Goal: Information Seeking & Learning: Learn about a topic

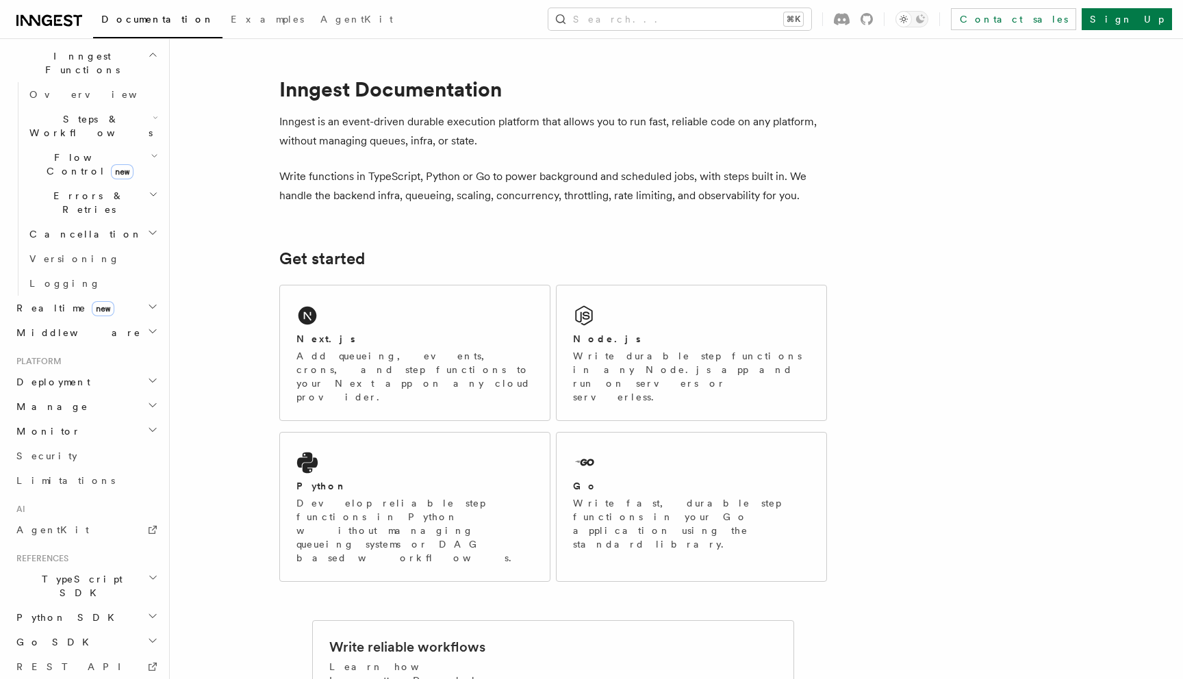
scroll to position [398, 0]
click at [153, 298] on icon "button" at bounding box center [152, 303] width 11 height 11
click at [126, 317] on link "Overview" at bounding box center [92, 329] width 137 height 25
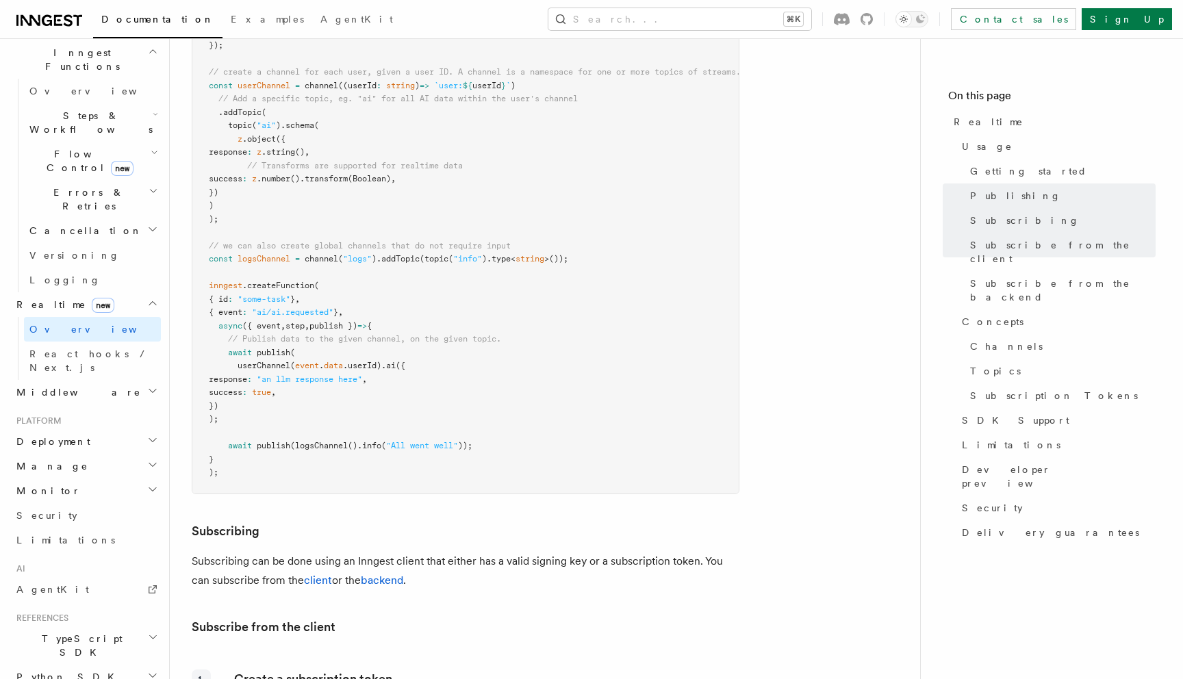
scroll to position [1077, 0]
click at [114, 347] on span "React hooks / Next.js" at bounding box center [94, 360] width 131 height 27
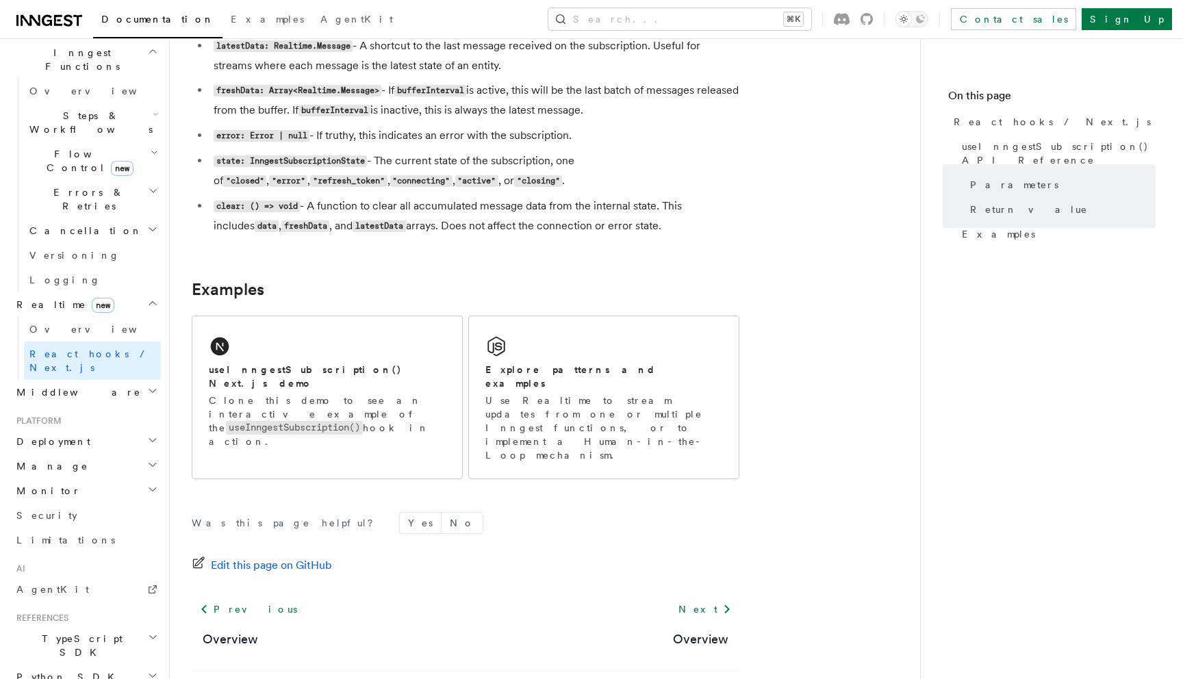
scroll to position [1256, 0]
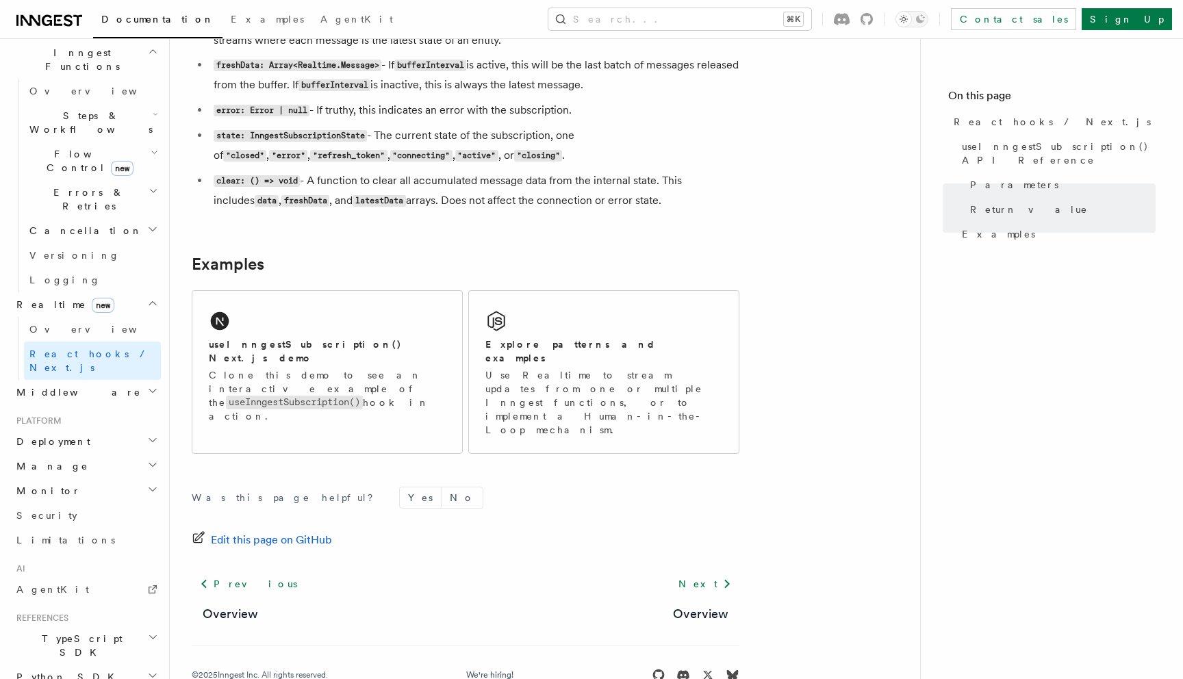
click at [82, 380] on h2 "Middleware" at bounding box center [86, 392] width 150 height 25
click at [83, 405] on link "Overview" at bounding box center [92, 417] width 137 height 25
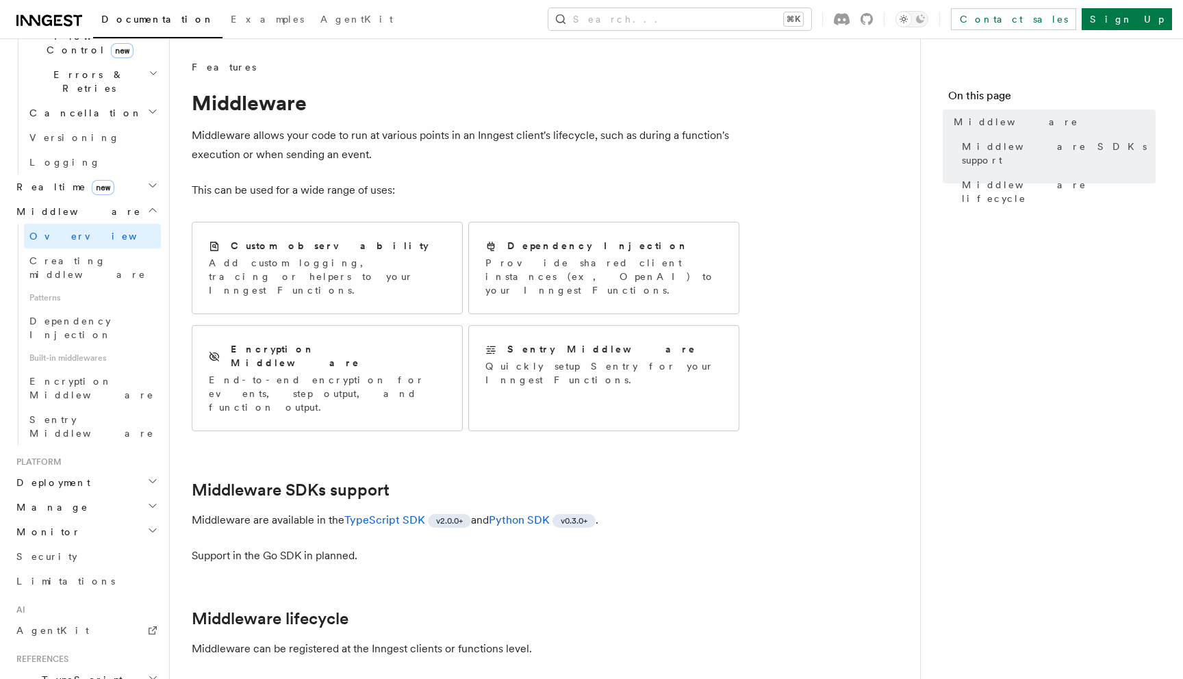
scroll to position [583, 0]
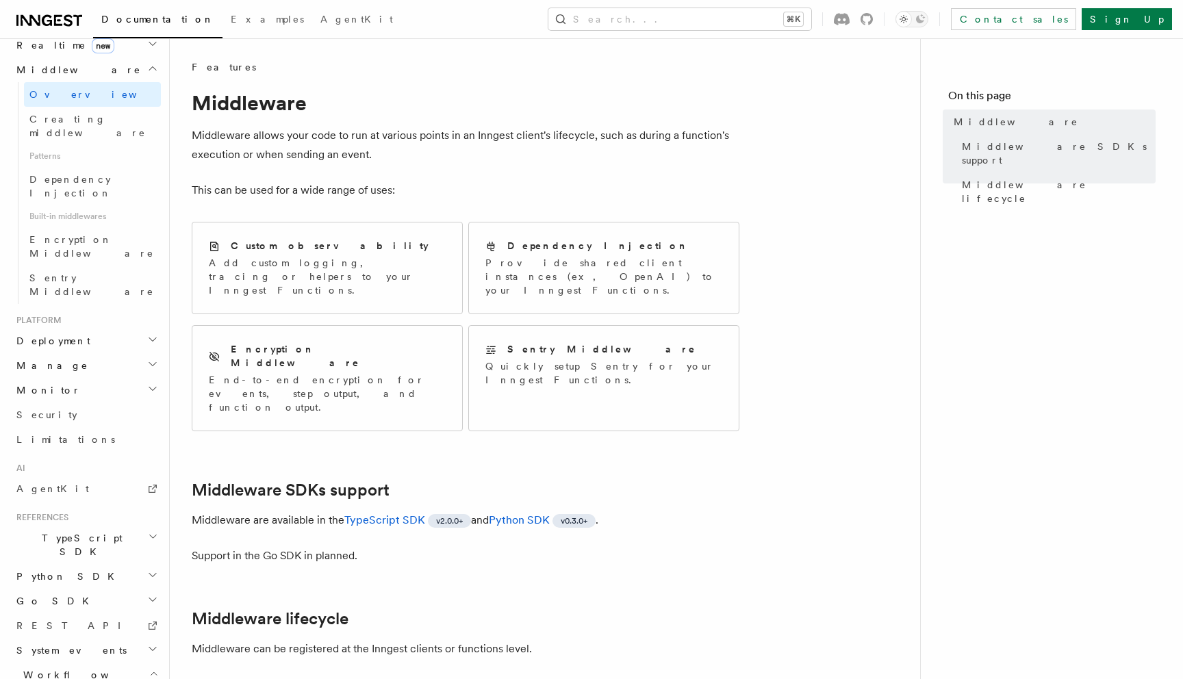
scroll to position [707, 0]
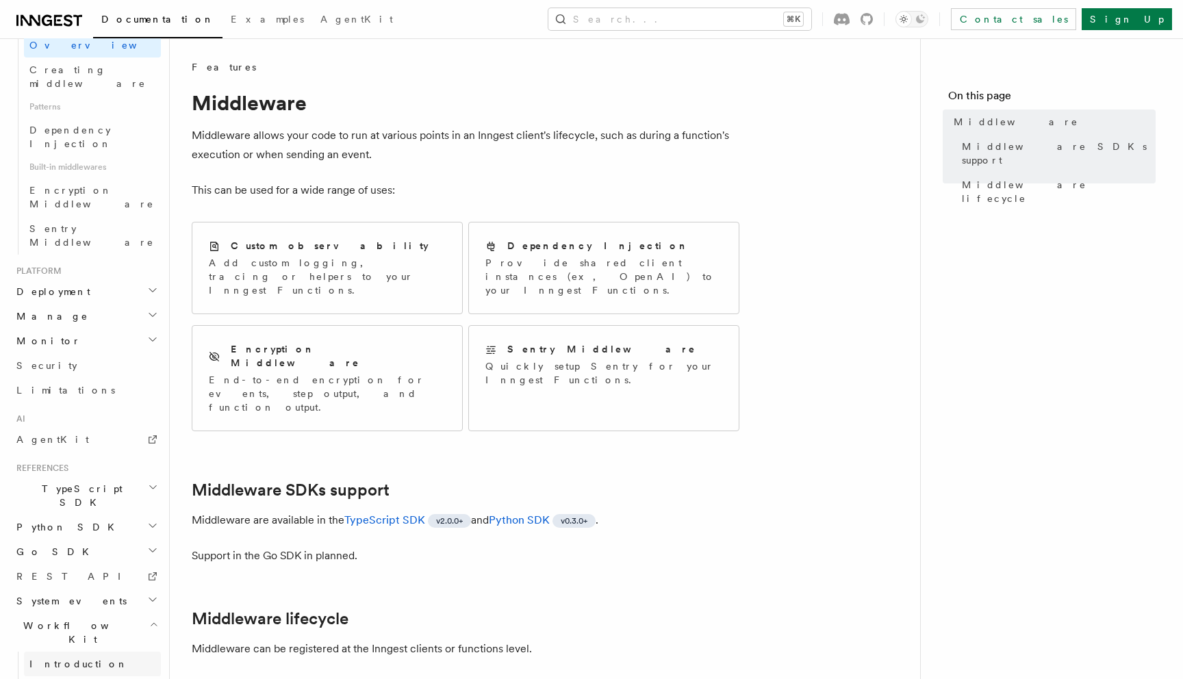
click at [84, 652] on link "Introduction" at bounding box center [92, 664] width 137 height 25
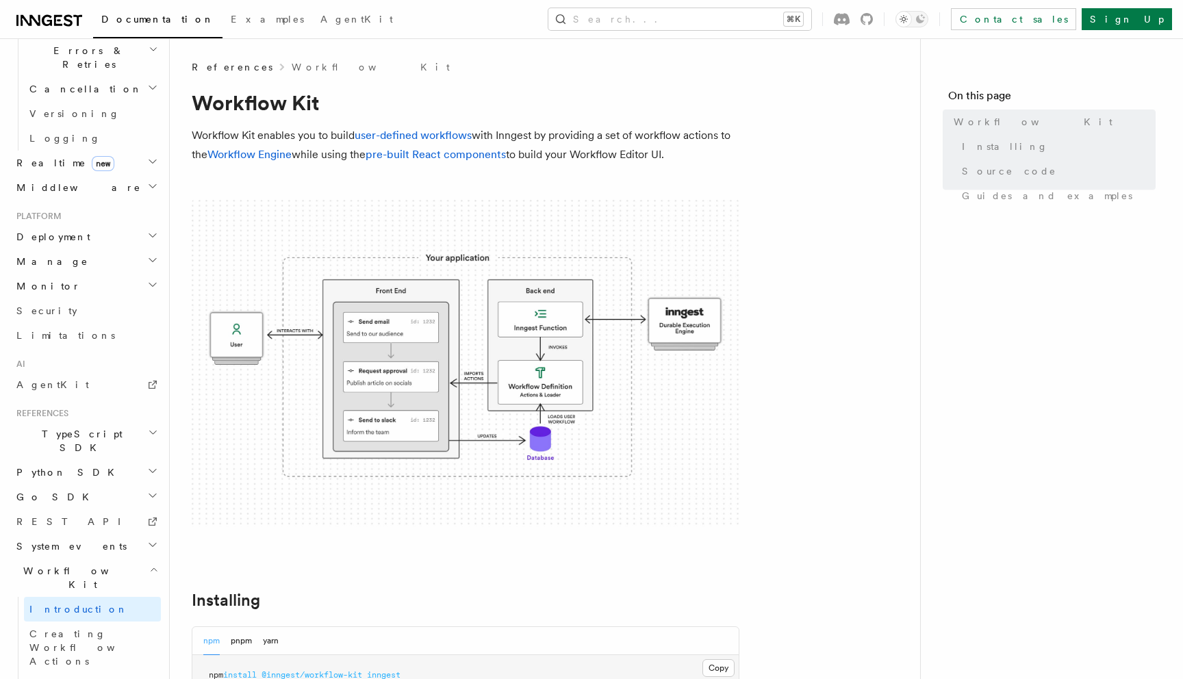
click at [77, 604] on span "Introduction" at bounding box center [78, 609] width 99 height 11
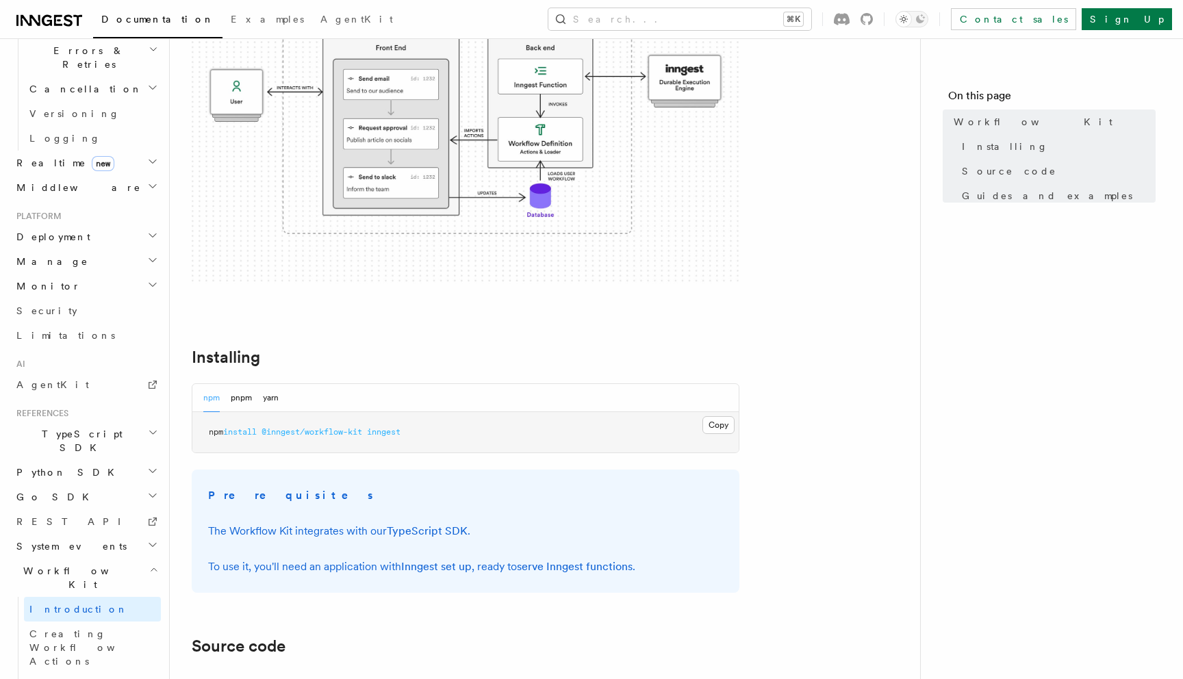
scroll to position [125, 0]
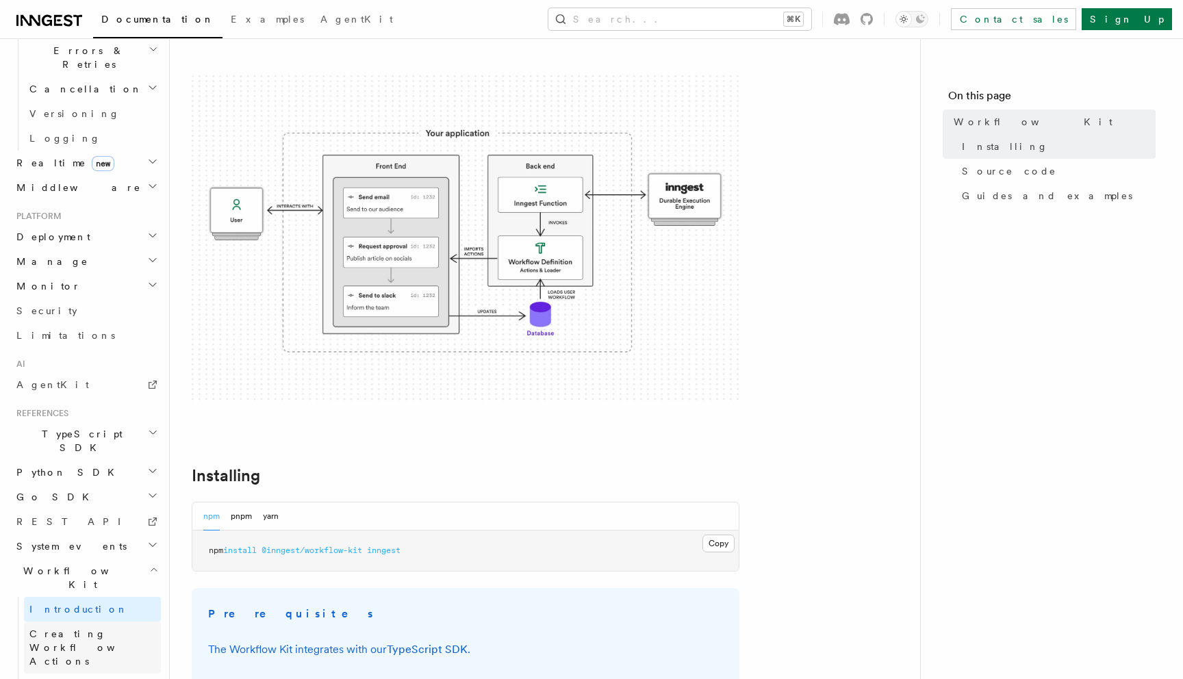
click at [90, 629] on span "Creating Workflow Actions" at bounding box center [88, 648] width 119 height 38
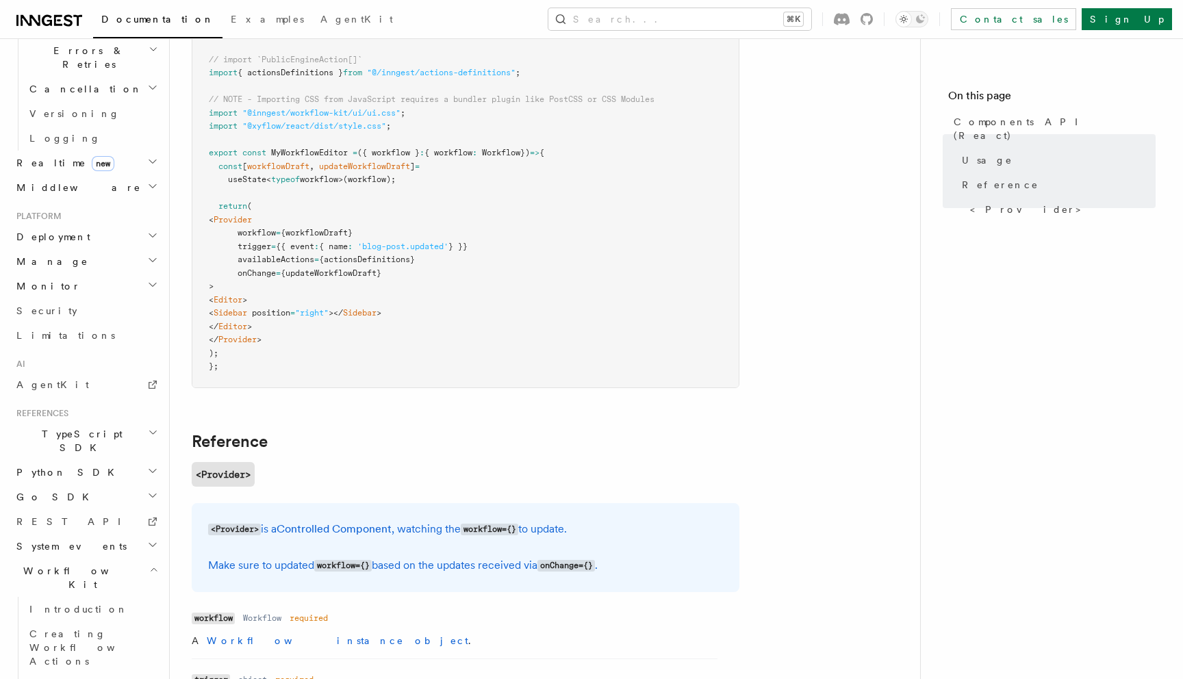
scroll to position [598, 0]
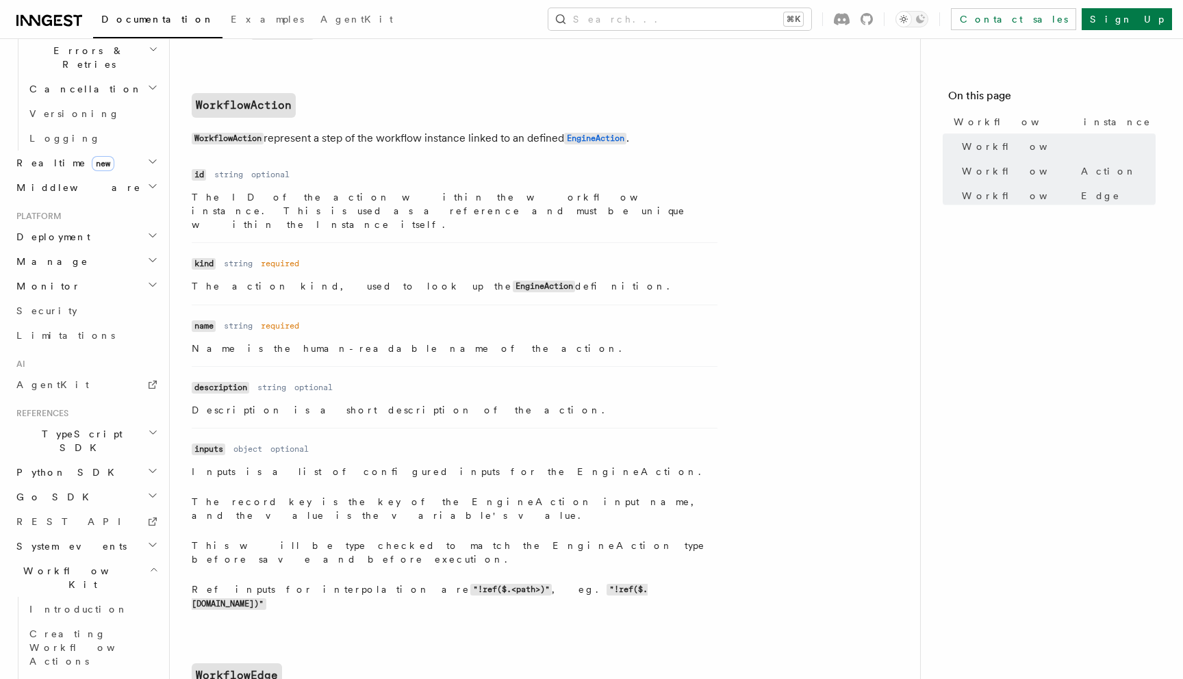
scroll to position [1073, 0]
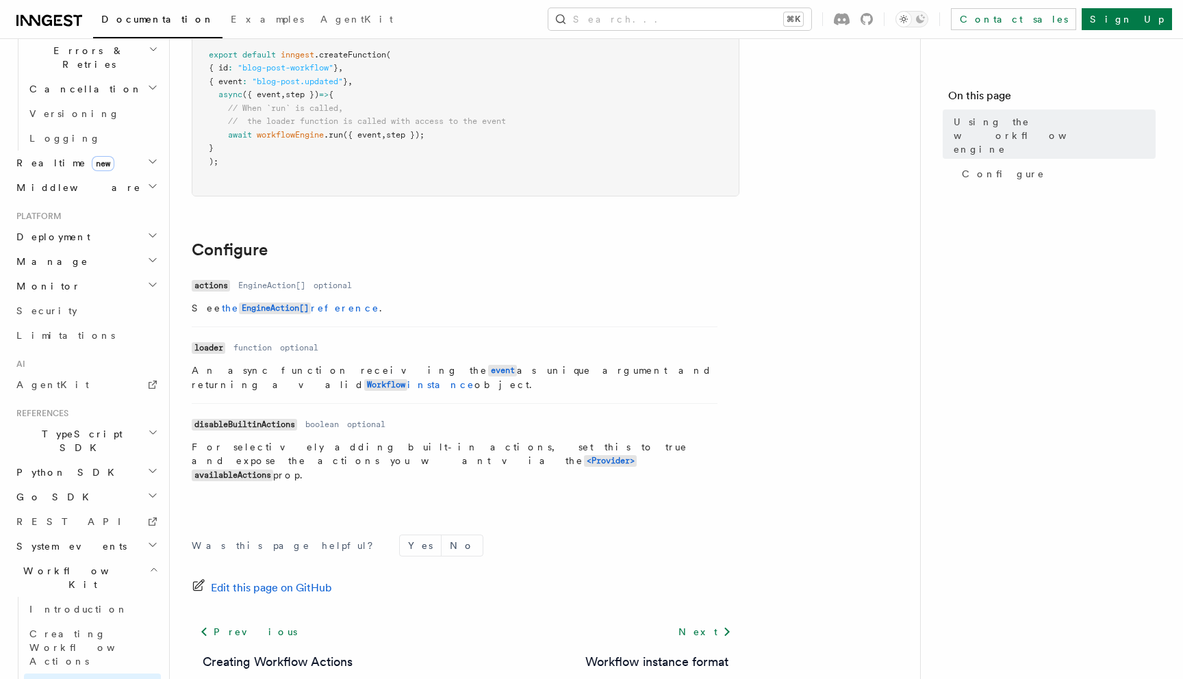
scroll to position [386, 0]
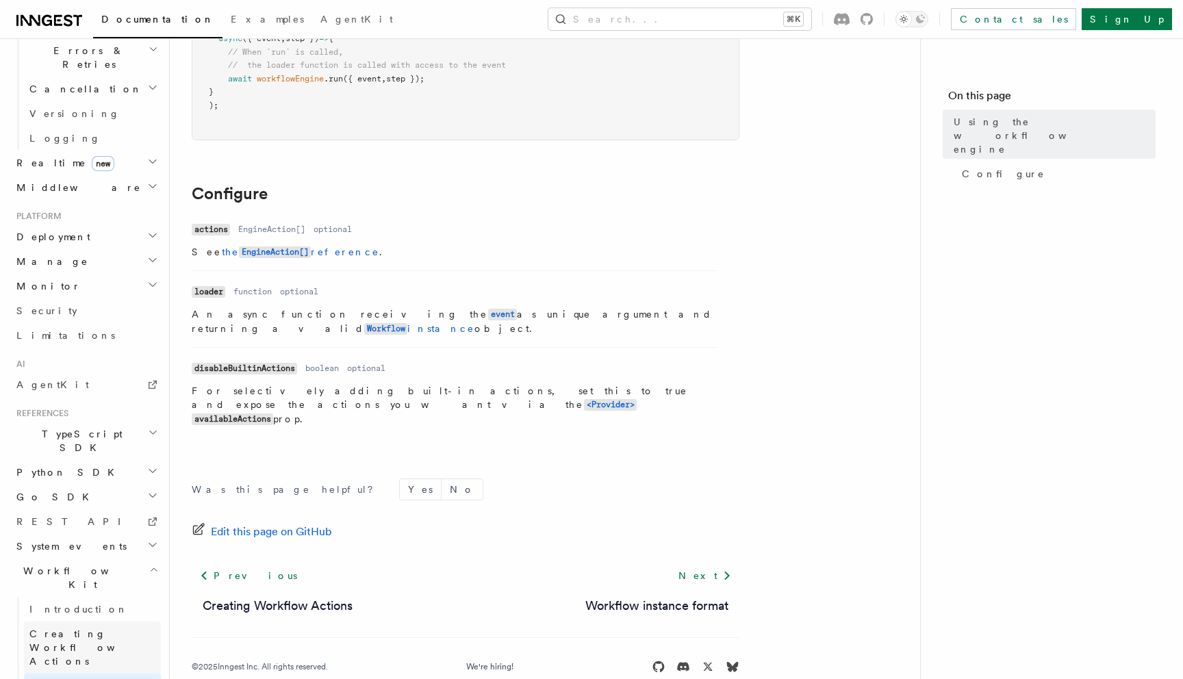
click at [113, 629] on span "Creating Workflow Actions" at bounding box center [88, 648] width 119 height 38
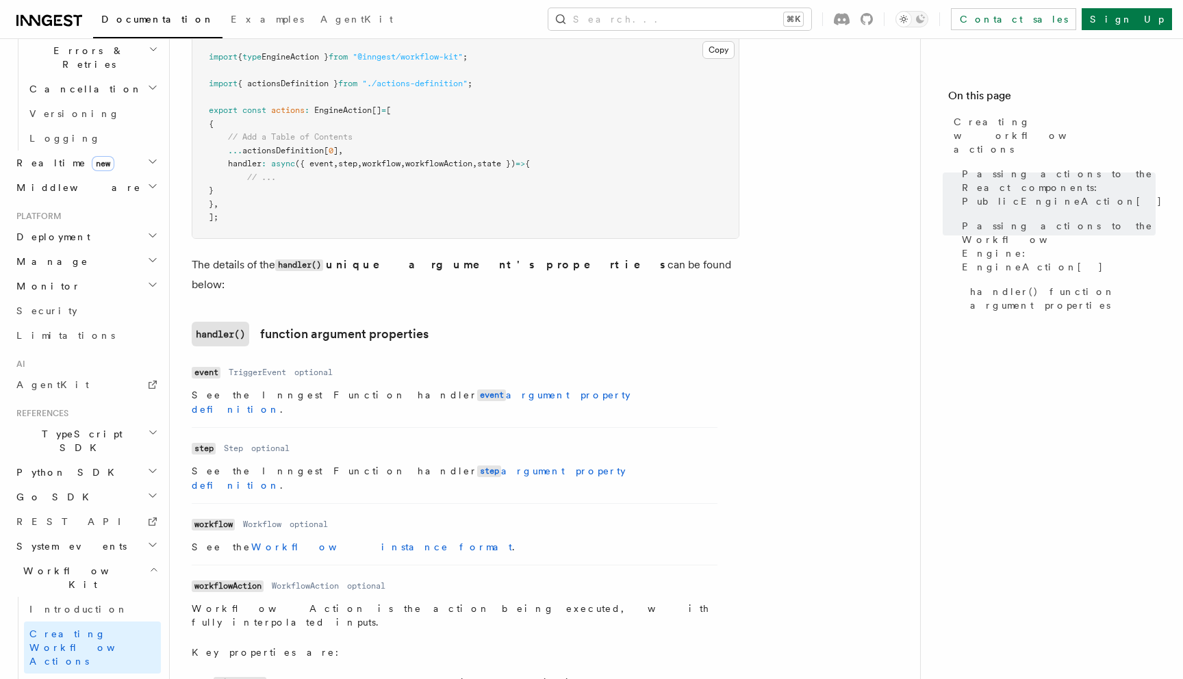
scroll to position [1889, 0]
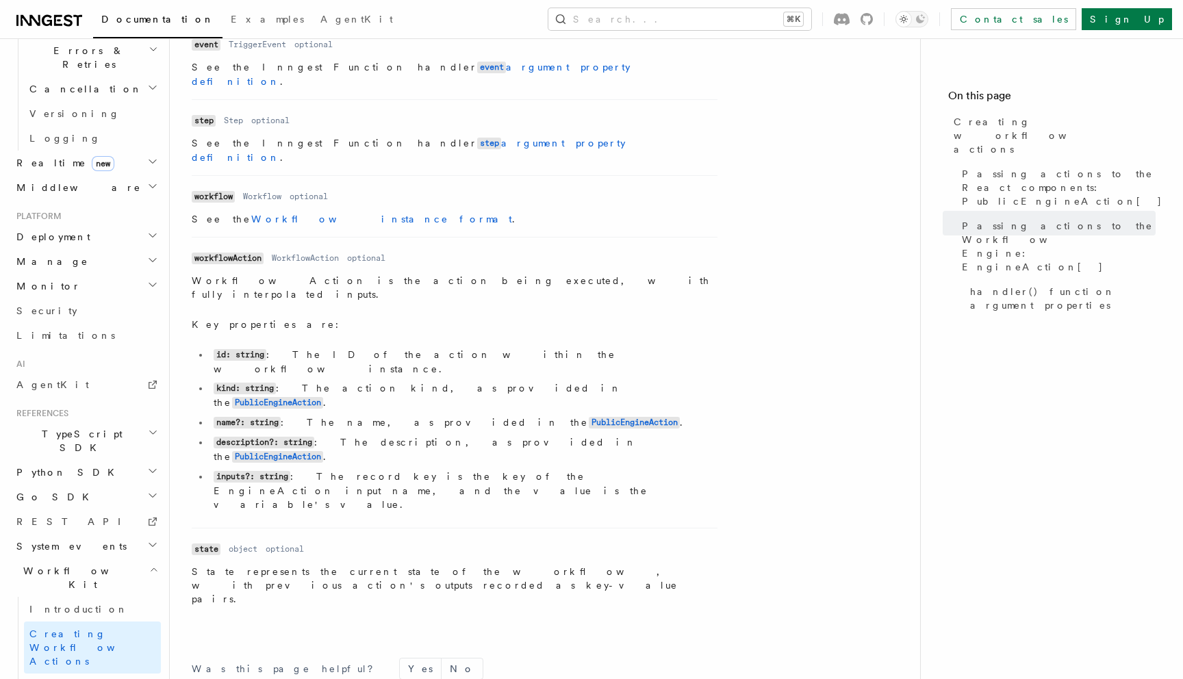
click at [137, 249] on h2 "Manage" at bounding box center [86, 261] width 150 height 25
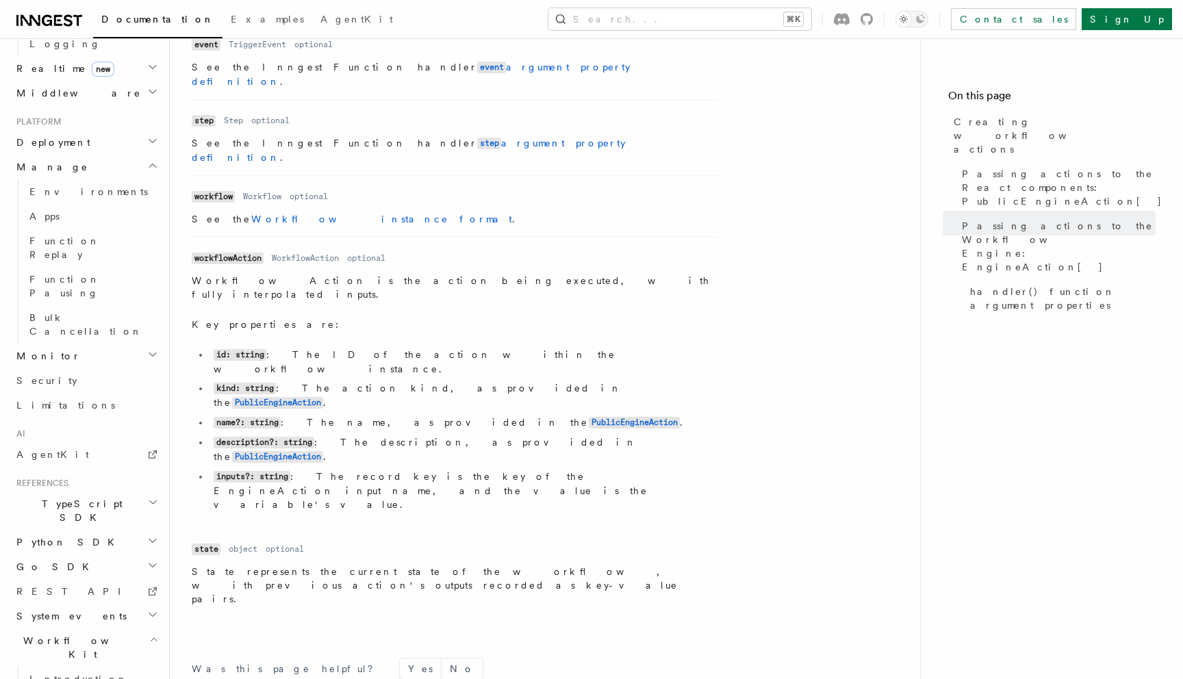
scroll to position [663, 0]
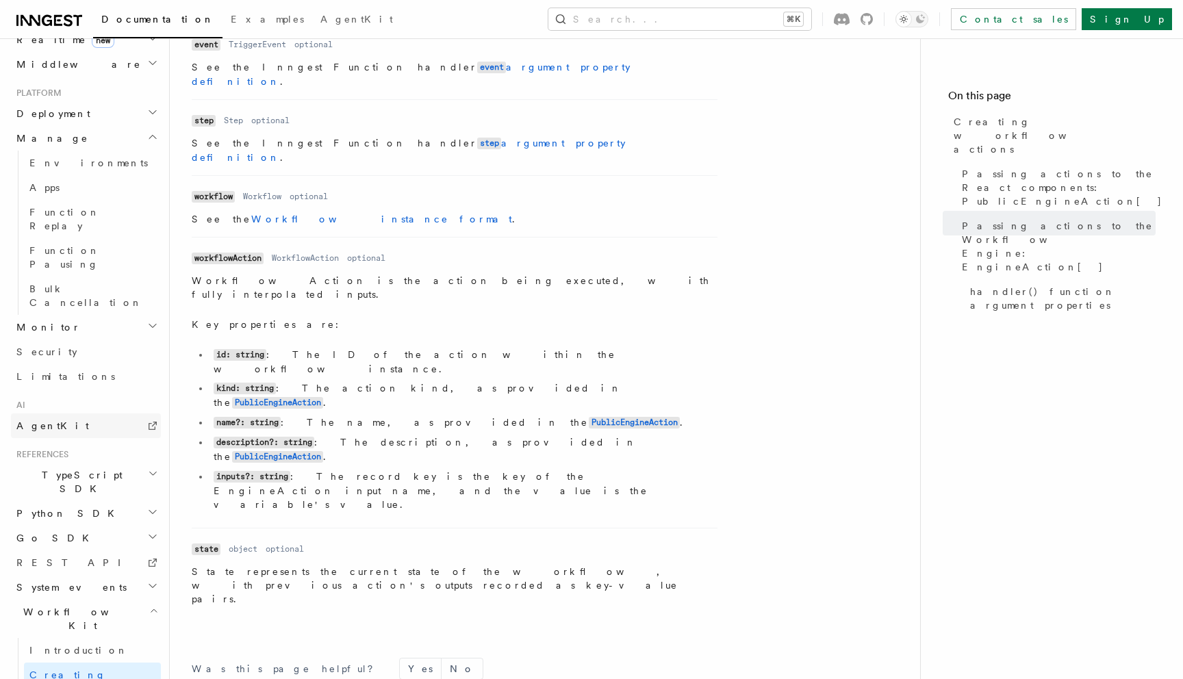
click at [99, 414] on link "AgentKit" at bounding box center [86, 426] width 150 height 25
